Goal: Information Seeking & Learning: Find specific fact

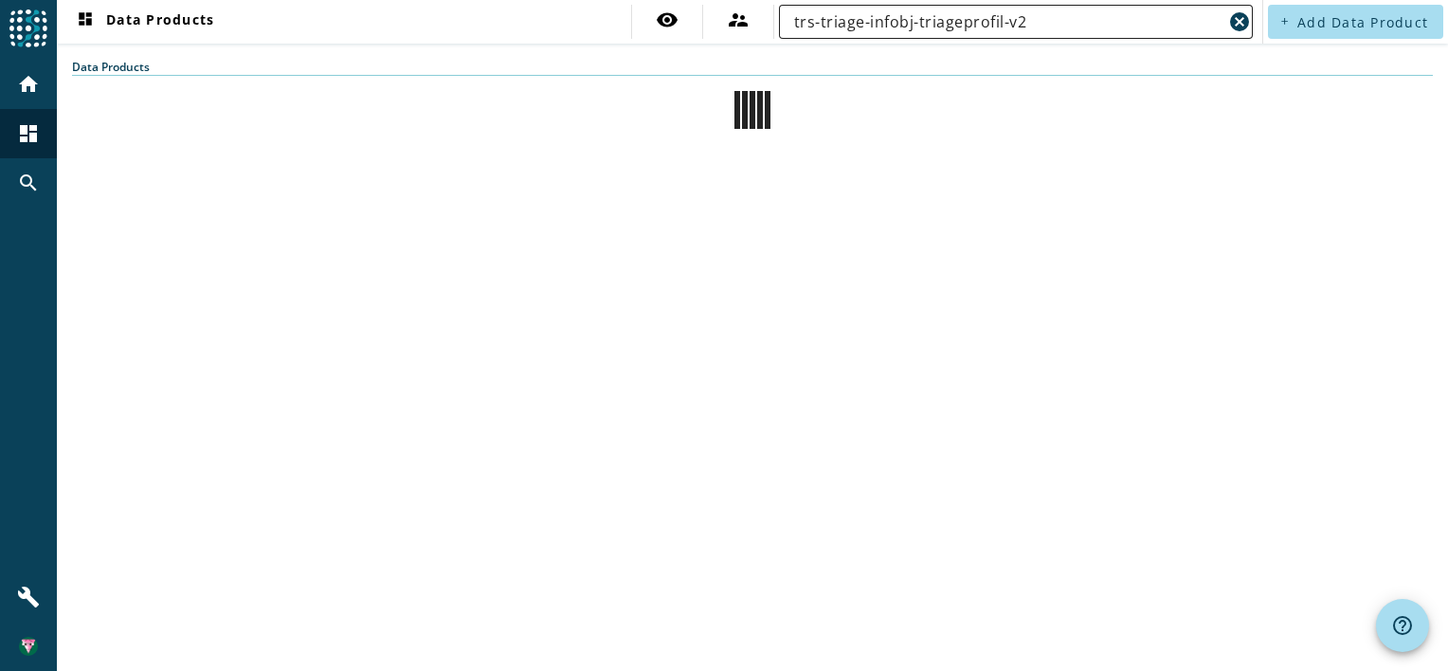
click at [1124, 27] on input "trs-triage-infobj-triageprofil-v2" at bounding box center [1008, 21] width 428 height 23
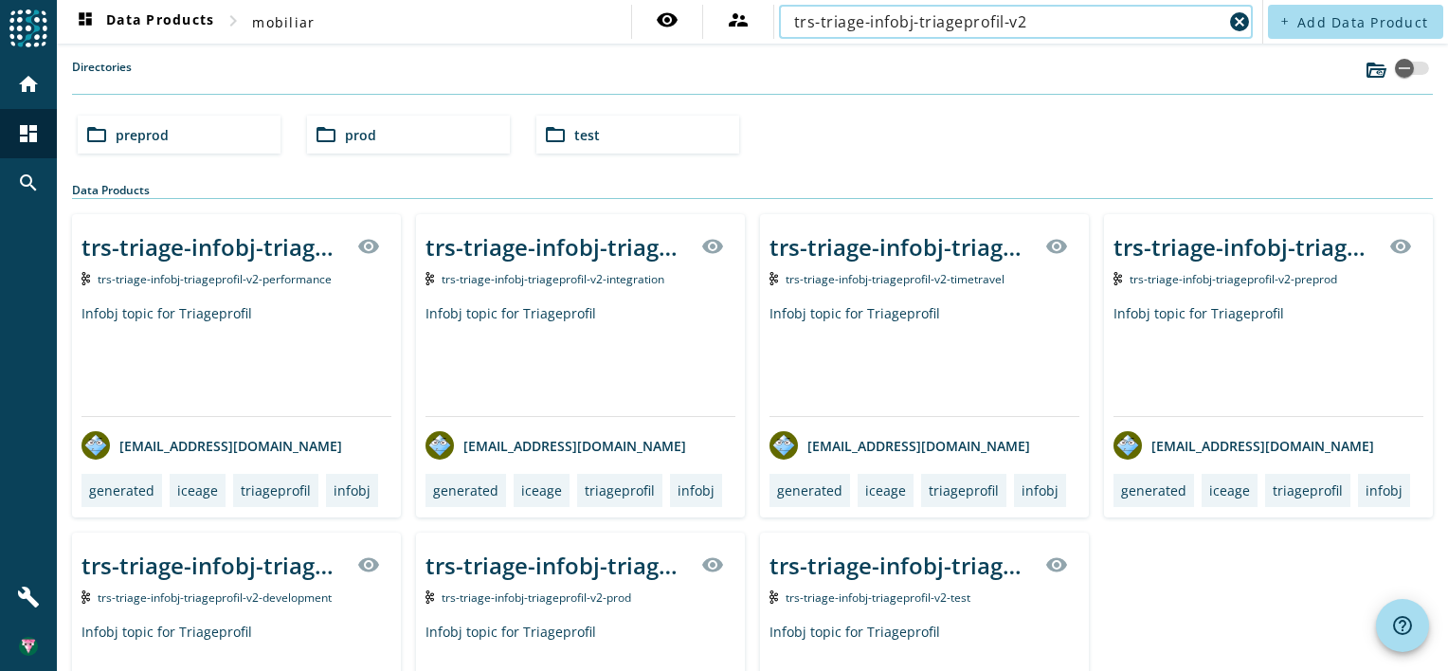
click at [1060, 18] on input "trs-triage-infobj-triageprofil-v2" at bounding box center [1008, 21] width 428 height 23
